Goal: Task Accomplishment & Management: Manage account settings

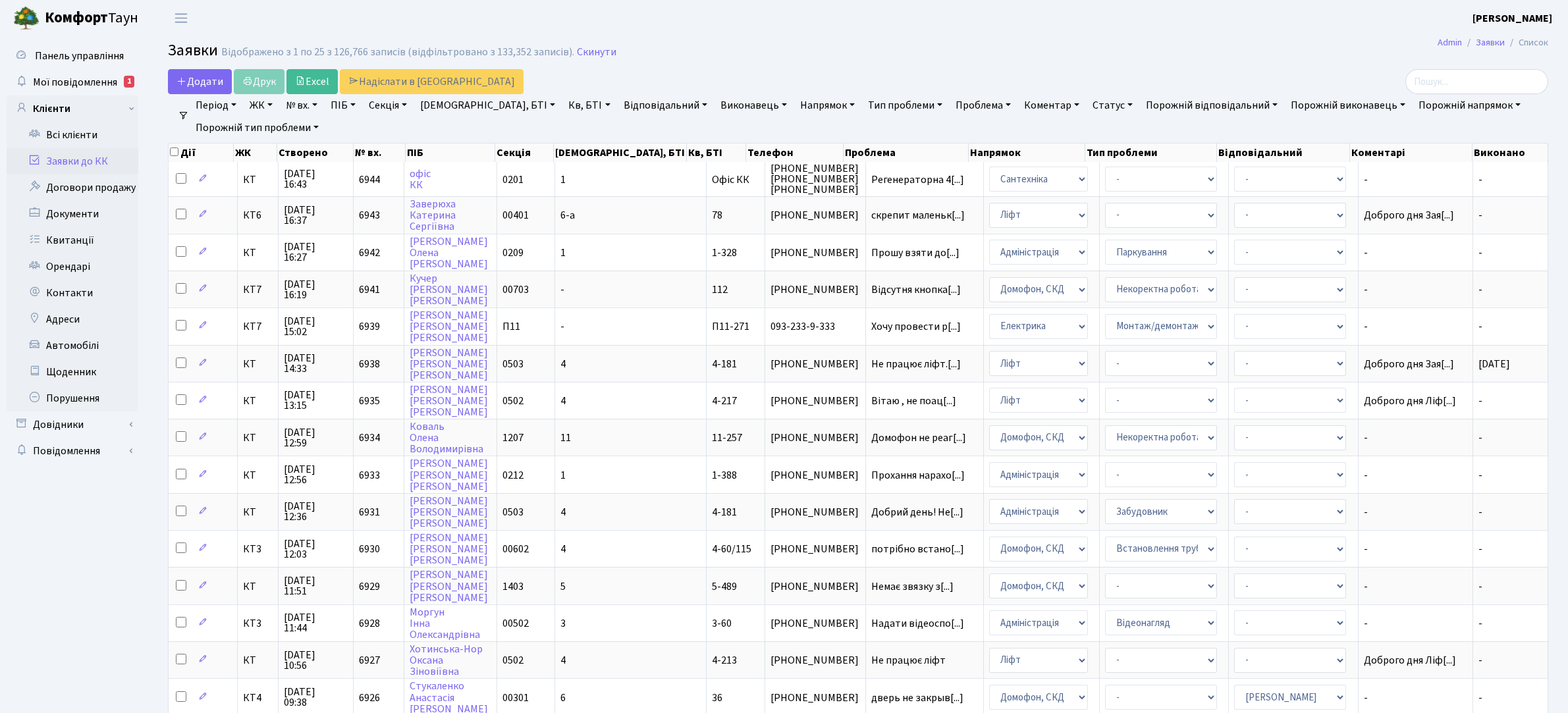
select select "25"
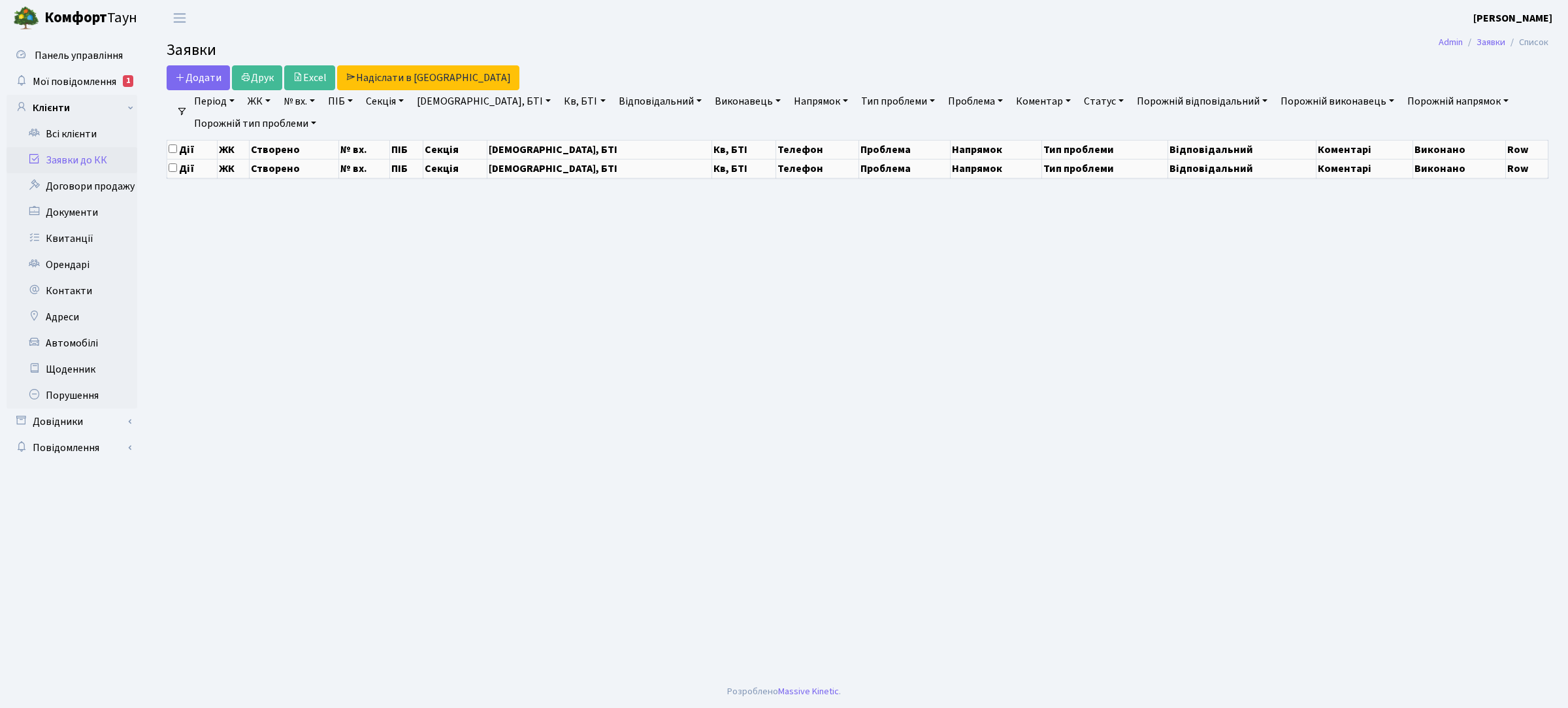
select select "25"
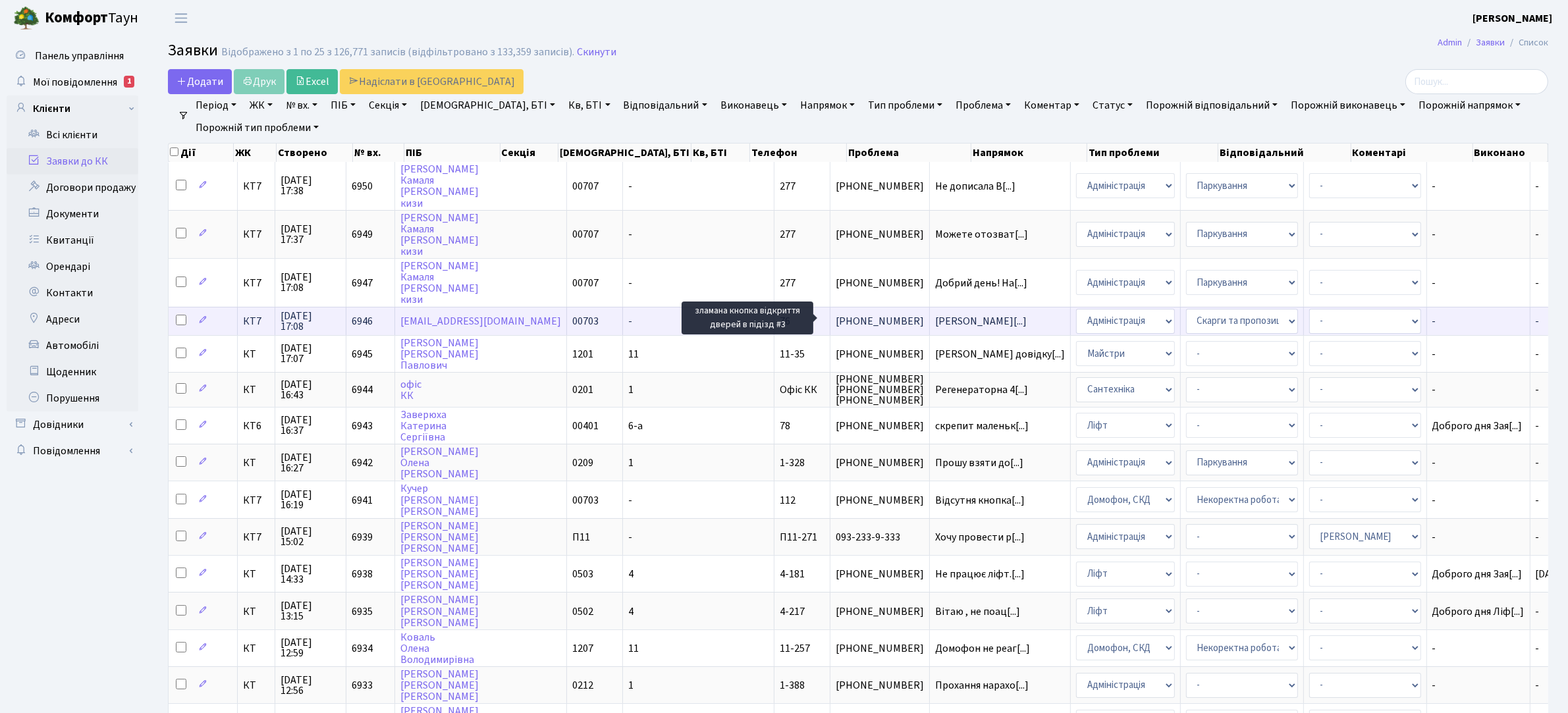
click at [935, 316] on span "зламана кнопка[...]" at bounding box center [981, 321] width 91 height 14
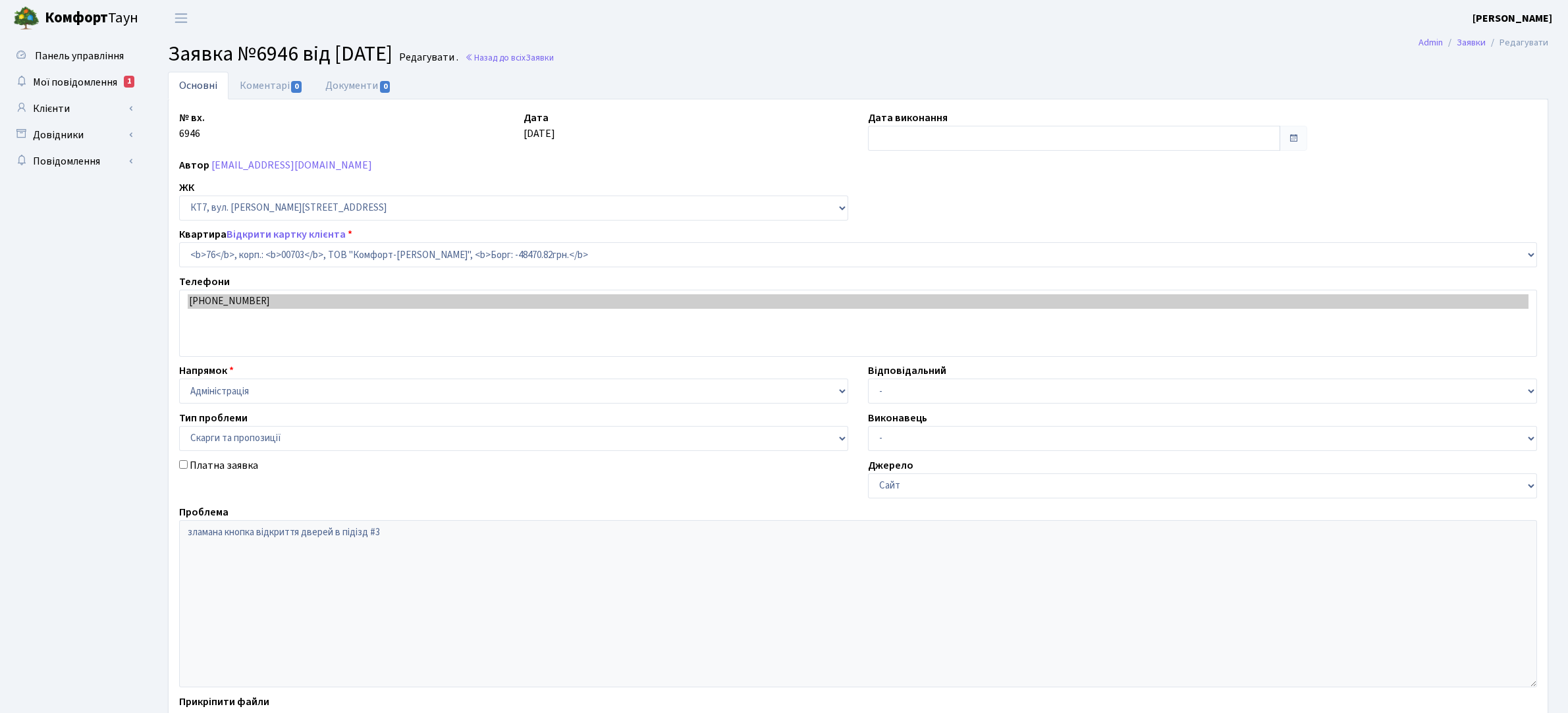
select select "18476"
select select "55"
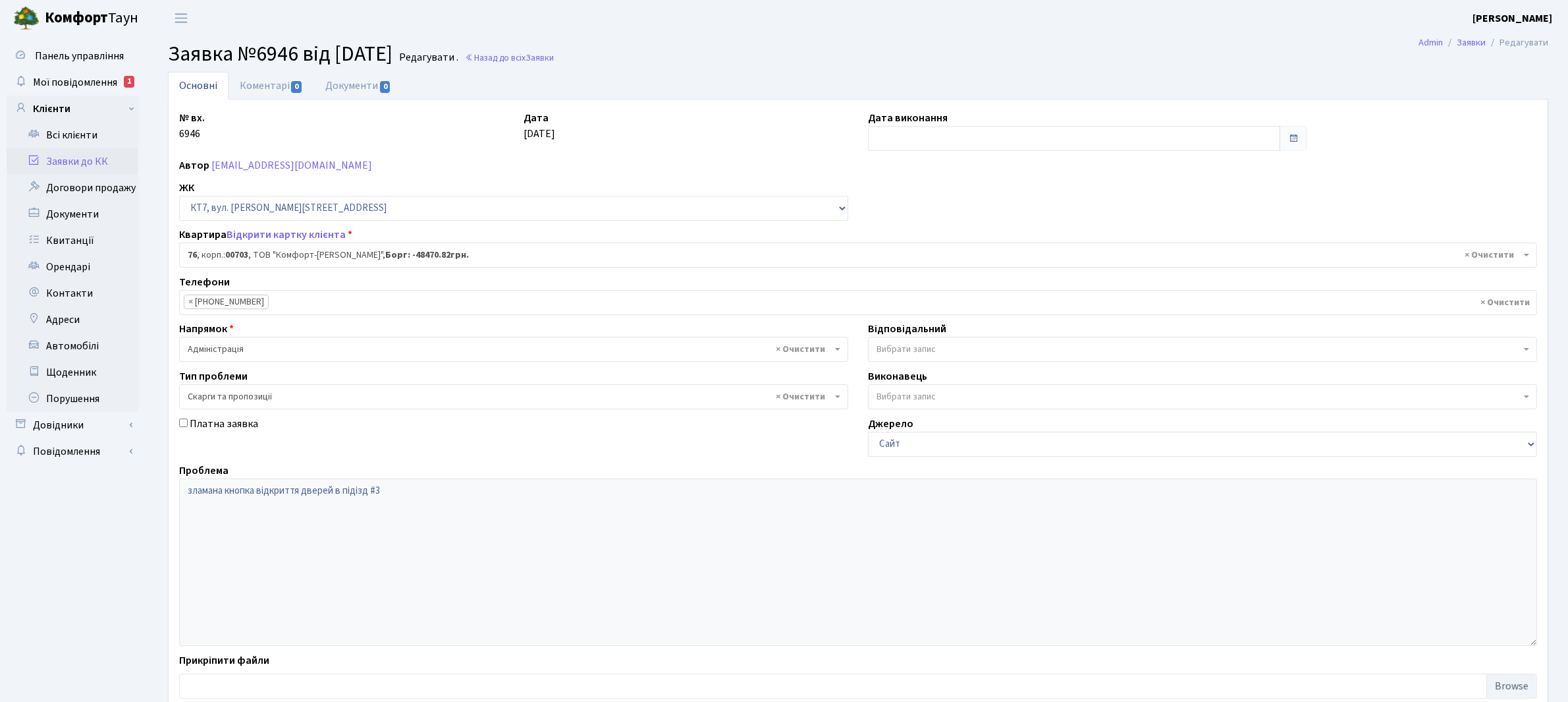
click at [228, 347] on span "× Адміністрація" at bounding box center [510, 349] width 644 height 13
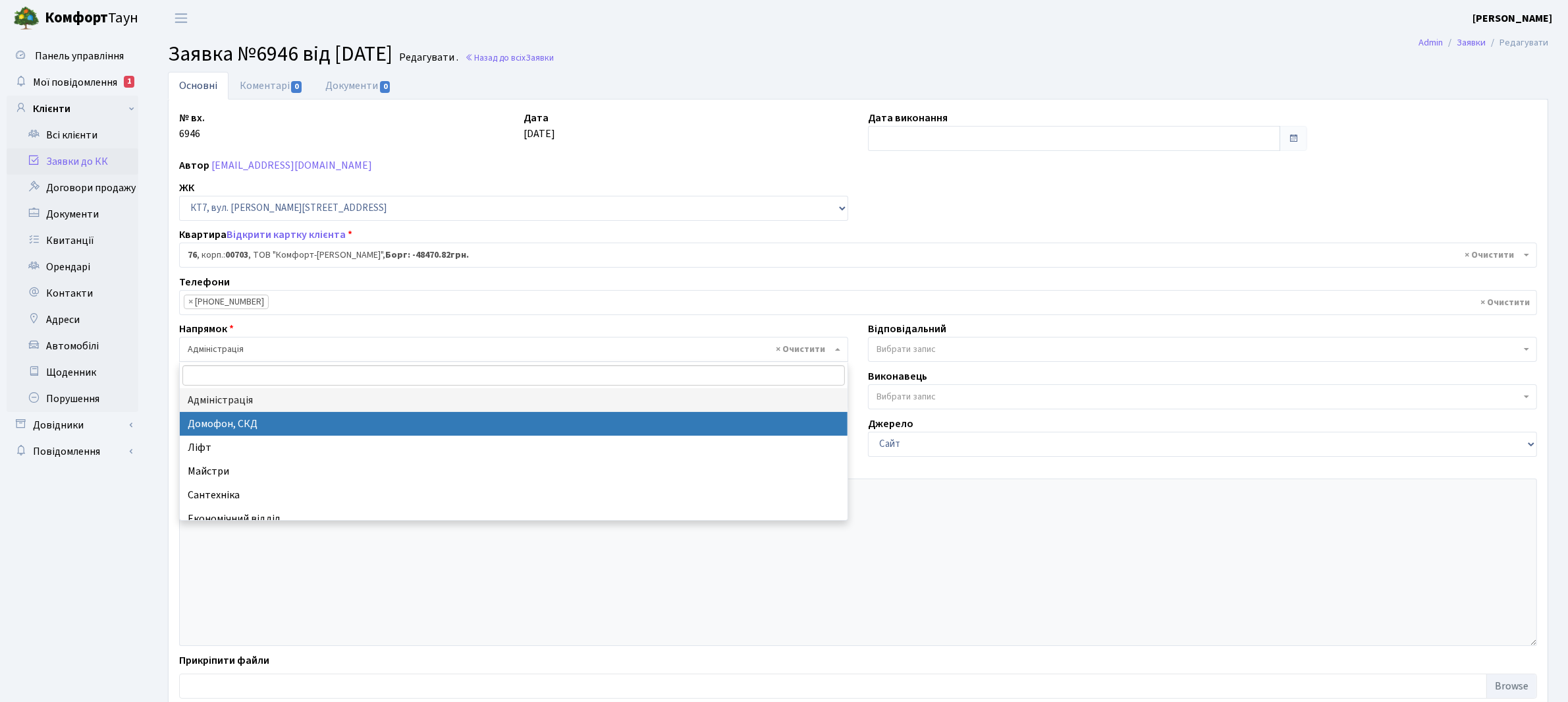
select select "4"
select select
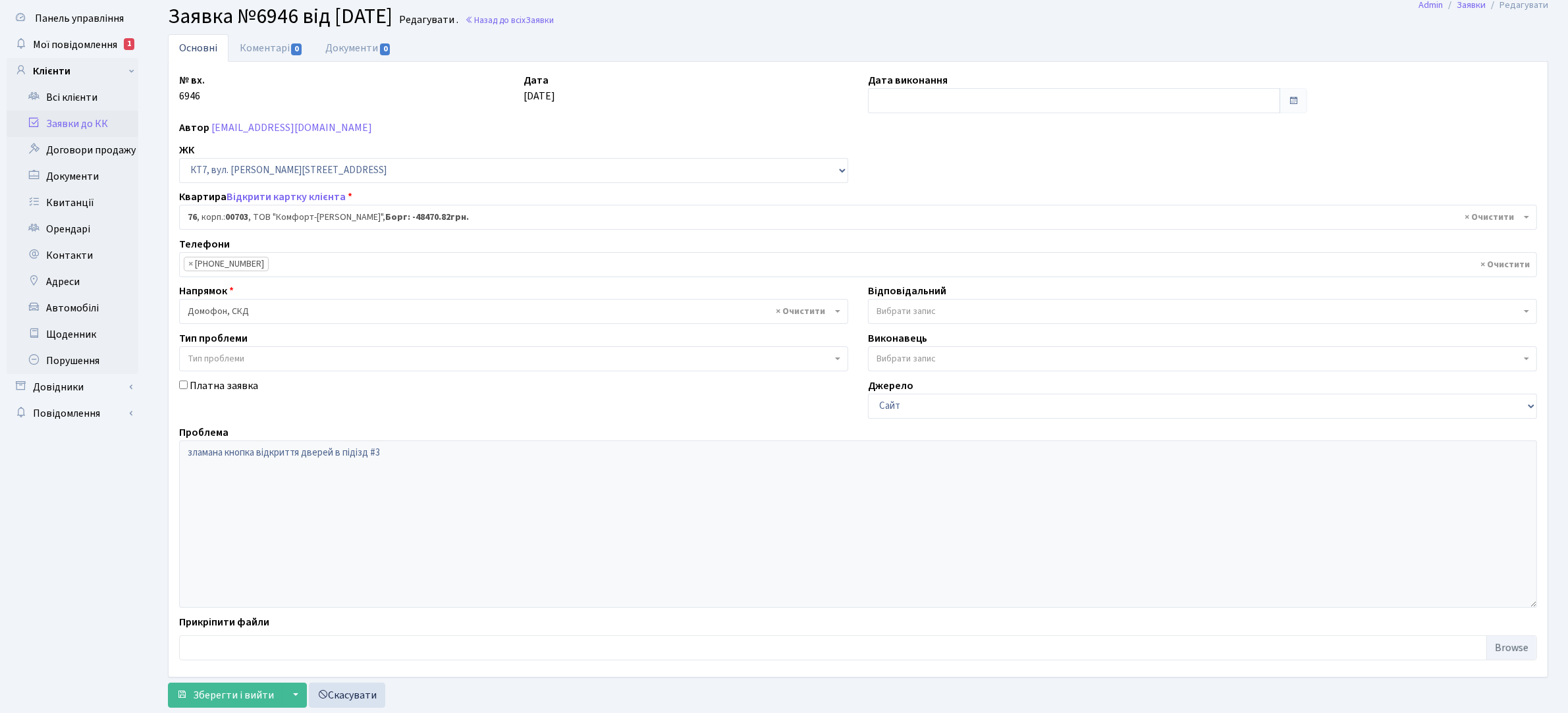
scroll to position [72, 0]
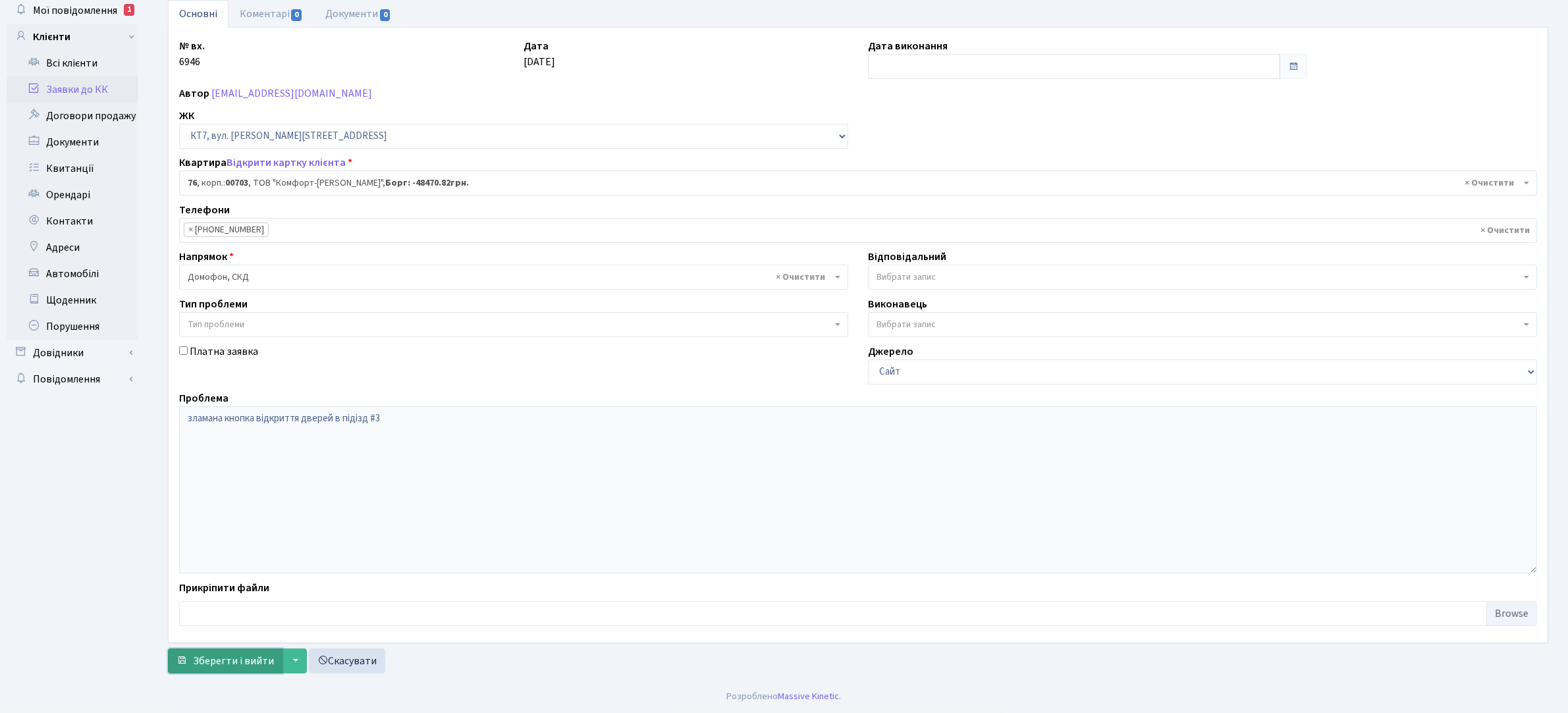
click at [240, 659] on span "Зберегти і вийти" at bounding box center [233, 661] width 81 height 14
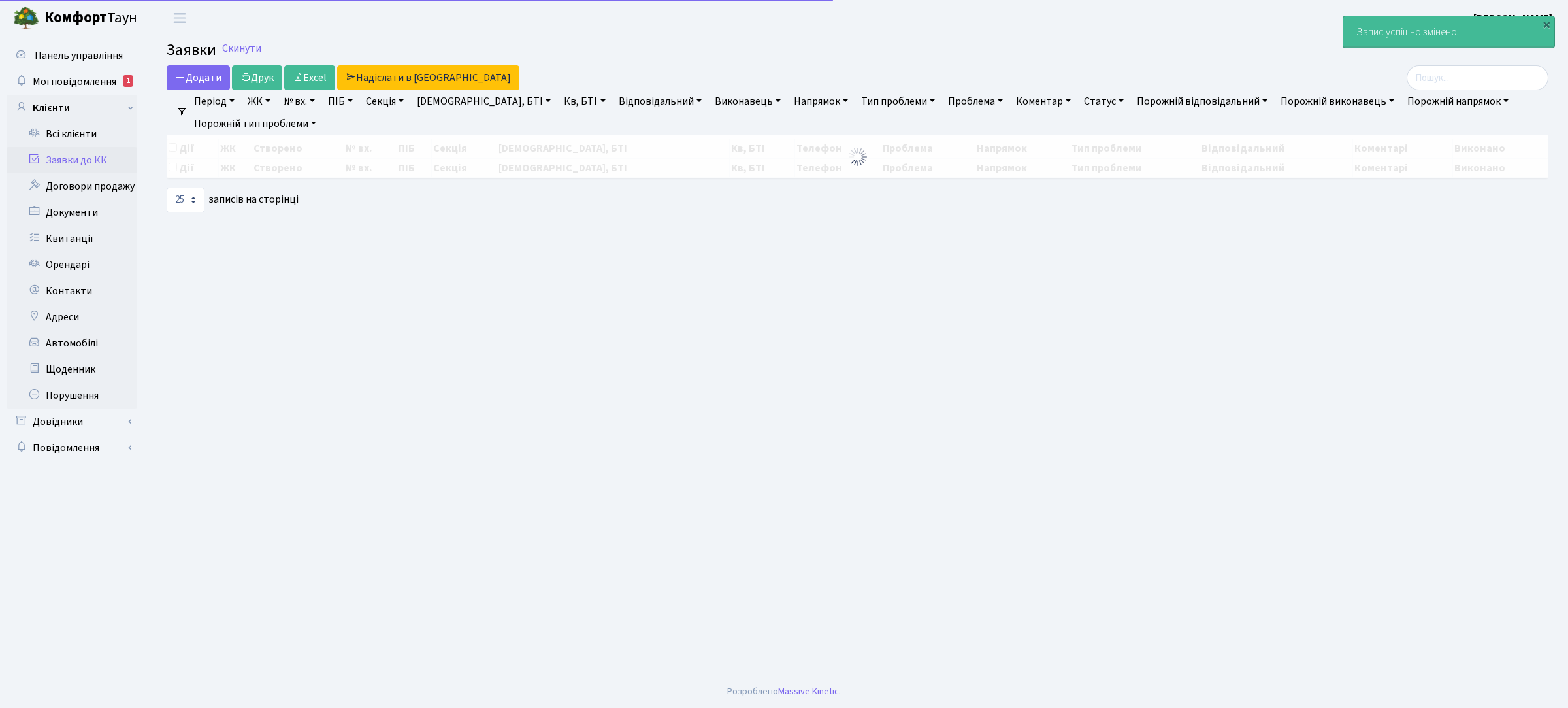
select select "25"
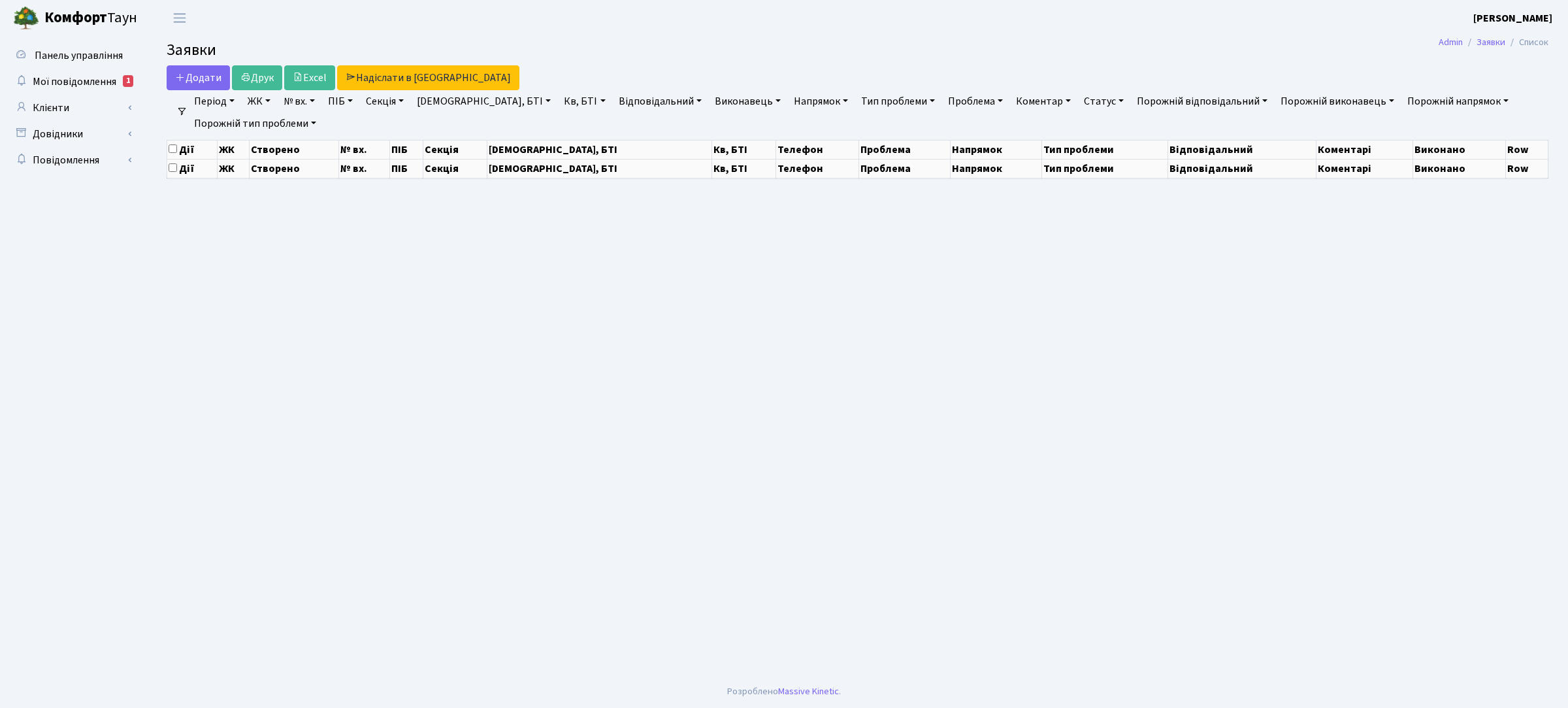
select select "25"
